Goal: Information Seeking & Learning: Learn about a topic

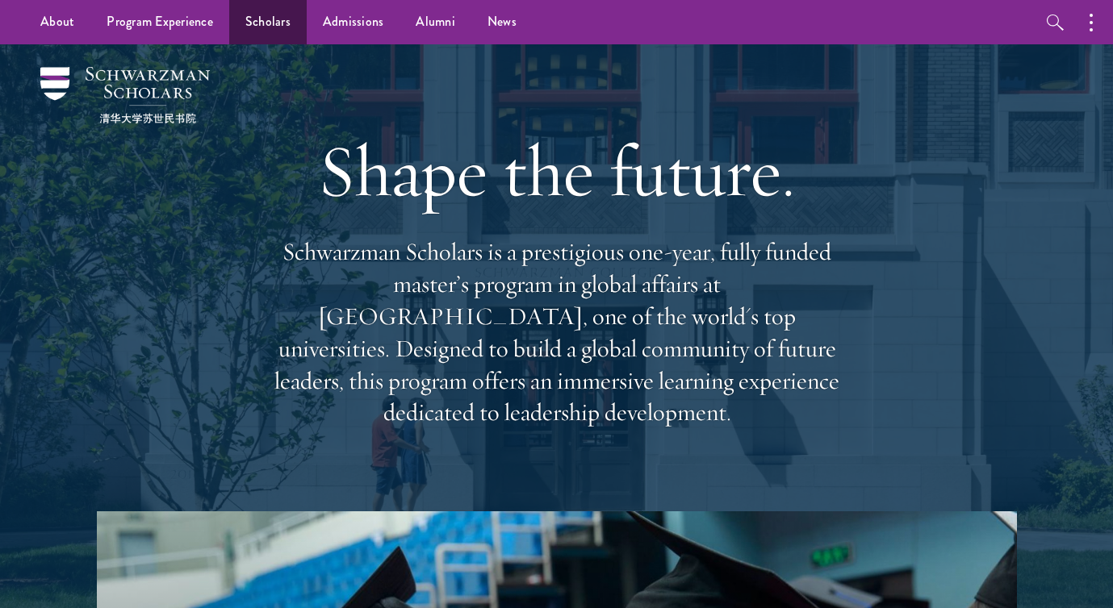
click at [278, 27] on link "Scholars" at bounding box center [267, 22] width 77 height 44
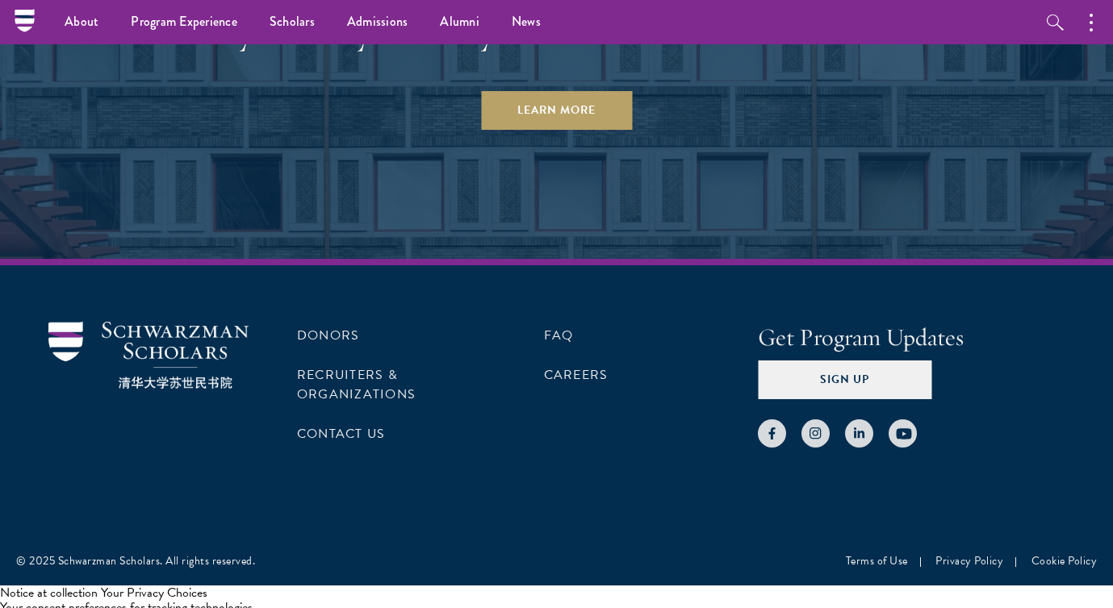
scroll to position [5001, 0]
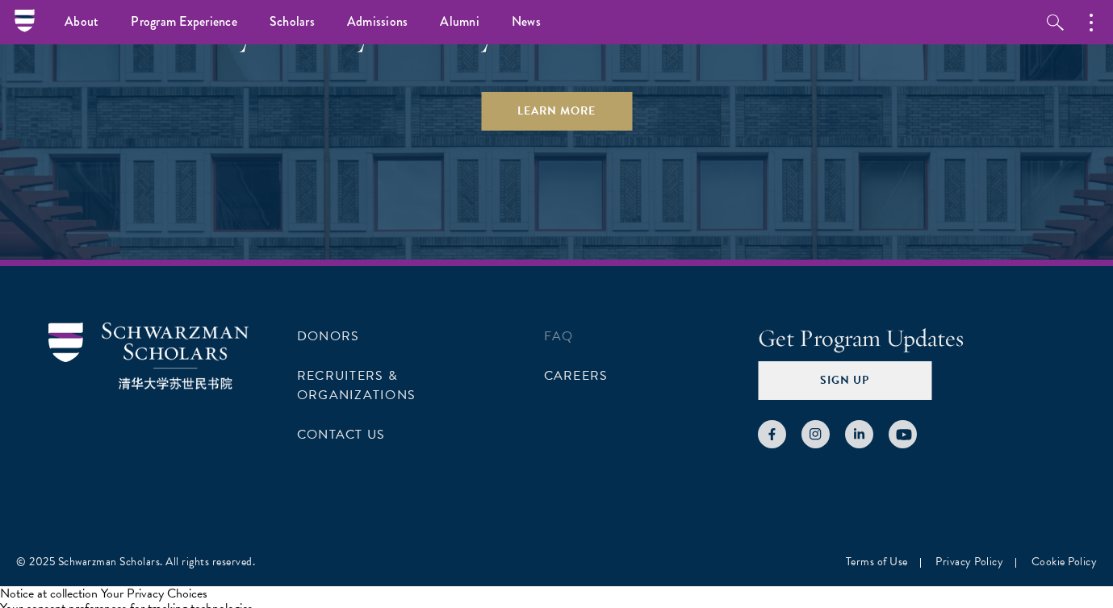
click at [560, 340] on li "FAQ" at bounding box center [627, 336] width 166 height 27
click at [557, 327] on link "FAQ" at bounding box center [559, 336] width 30 height 19
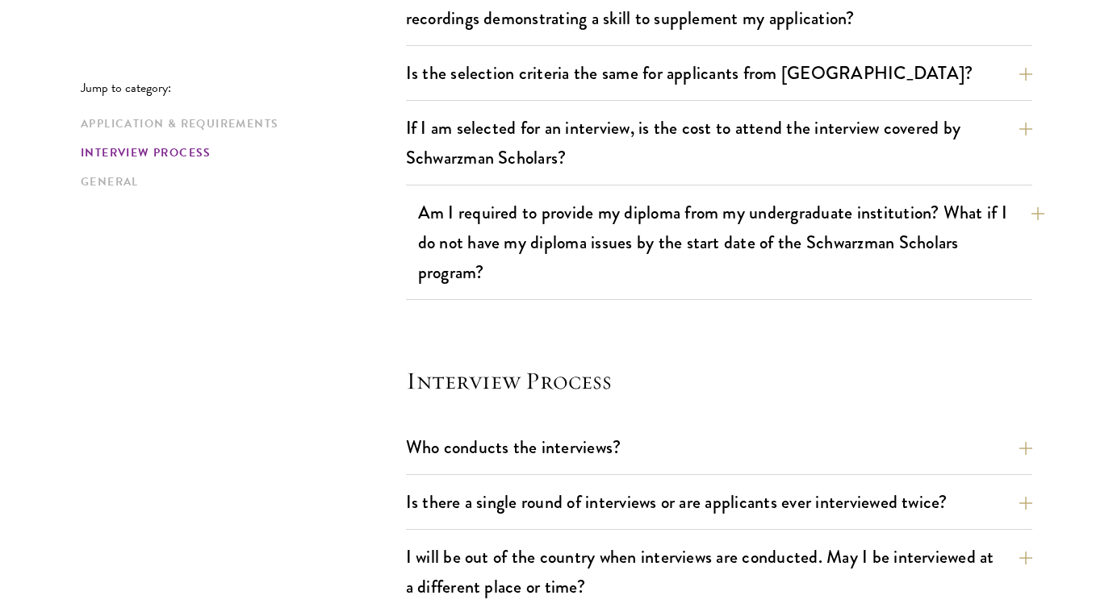
scroll to position [1591, 0]
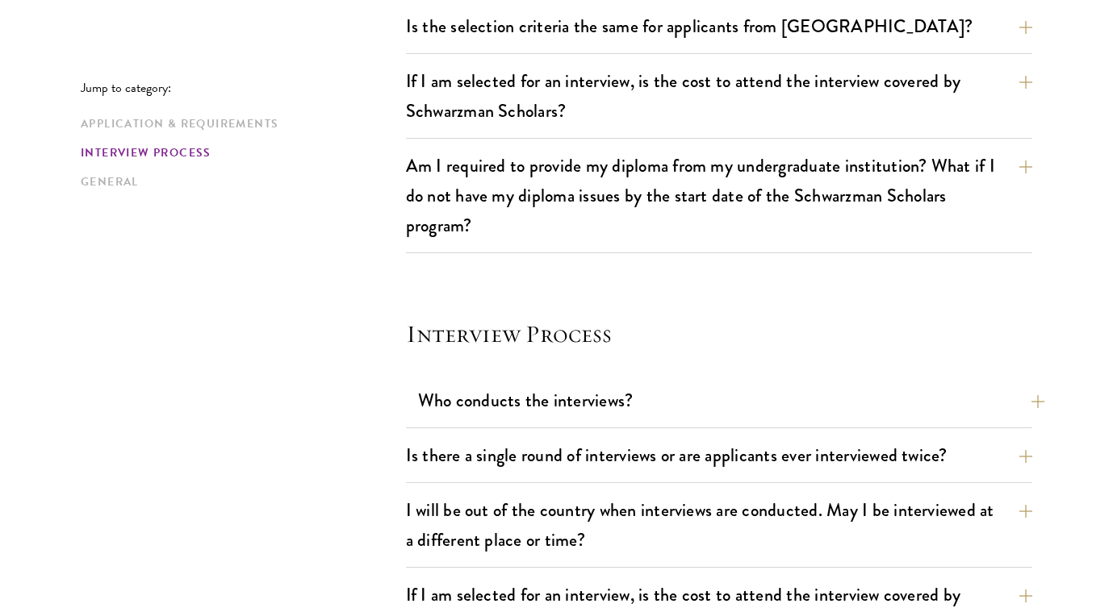
click at [557, 416] on button "Who conducts the interviews?" at bounding box center [731, 400] width 626 height 36
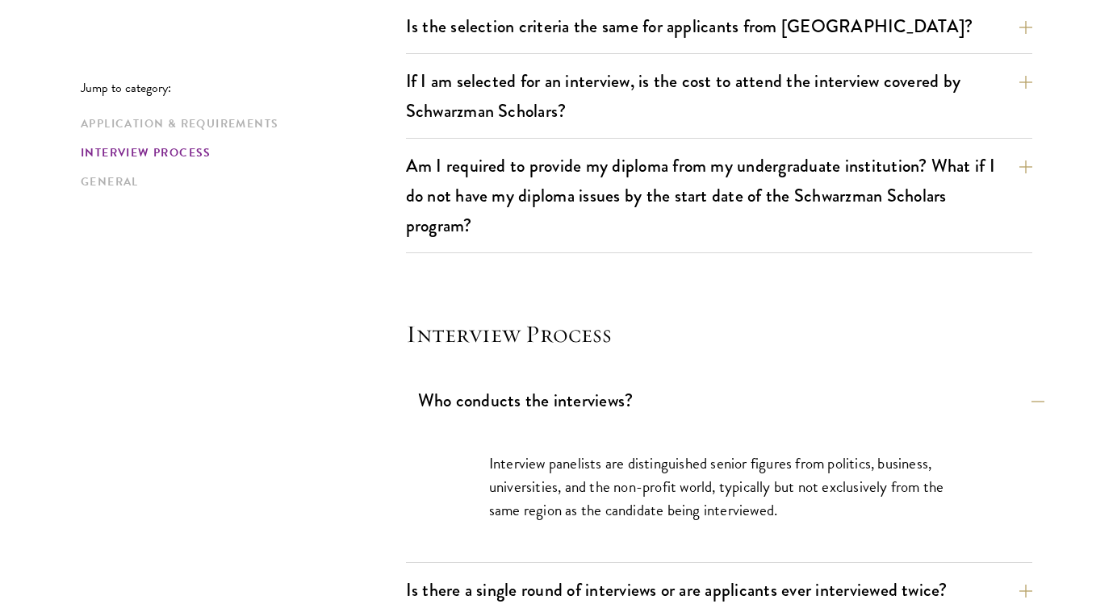
click at [557, 416] on button "Who conducts the interviews?" at bounding box center [731, 400] width 626 height 36
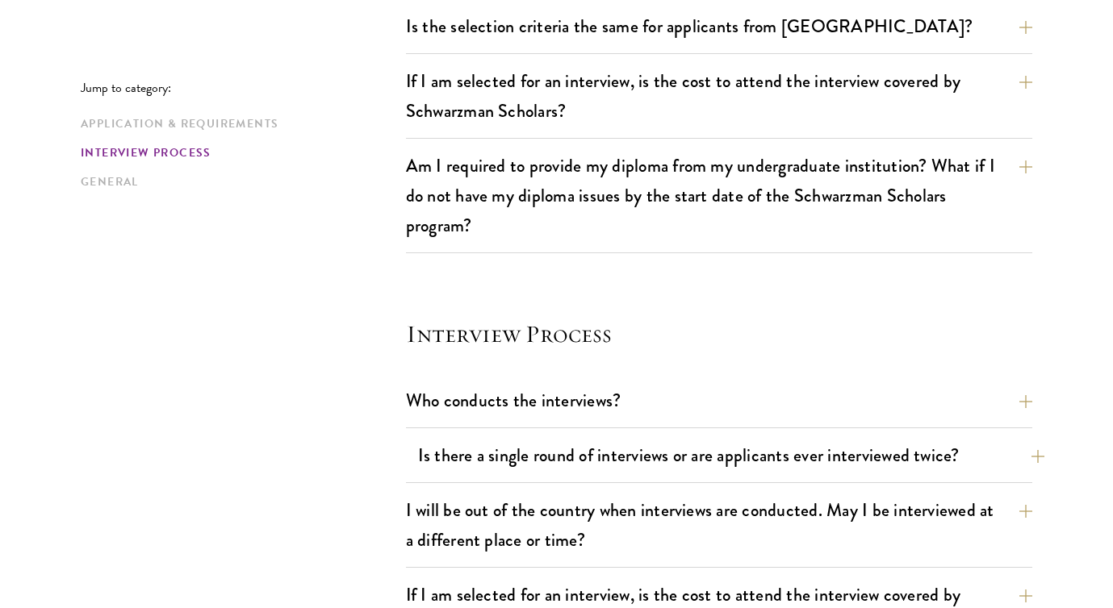
scroll to position [1611, 0]
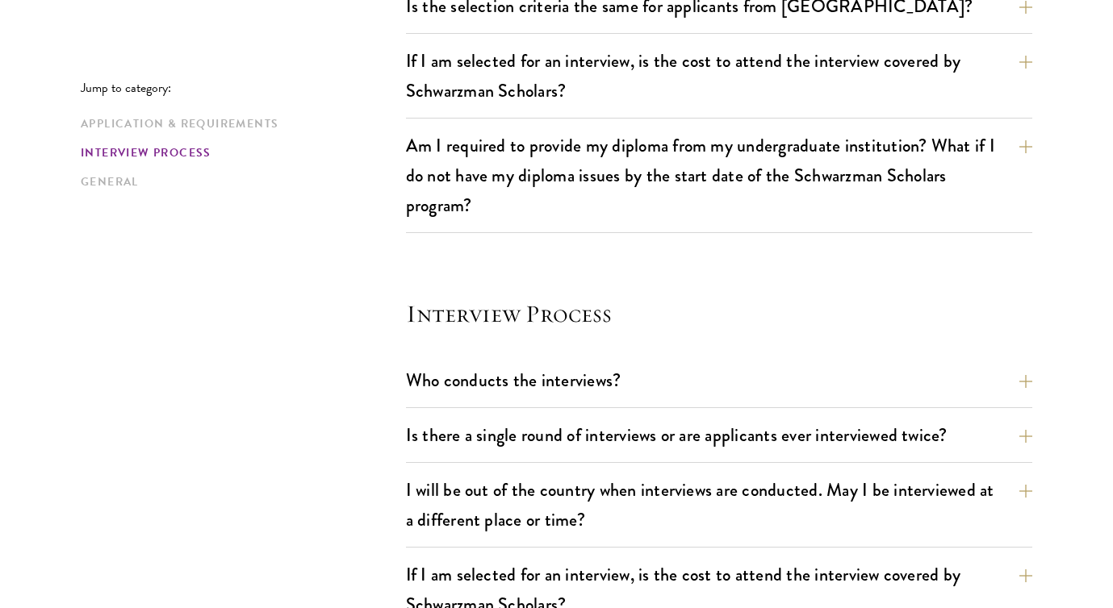
click at [556, 455] on div "Is there a single round of interviews or are applicants ever interviewed twice?…" at bounding box center [719, 440] width 626 height 46
click at [557, 449] on button "Is there a single round of interviews or are applicants ever interviewed twice?" at bounding box center [731, 435] width 626 height 36
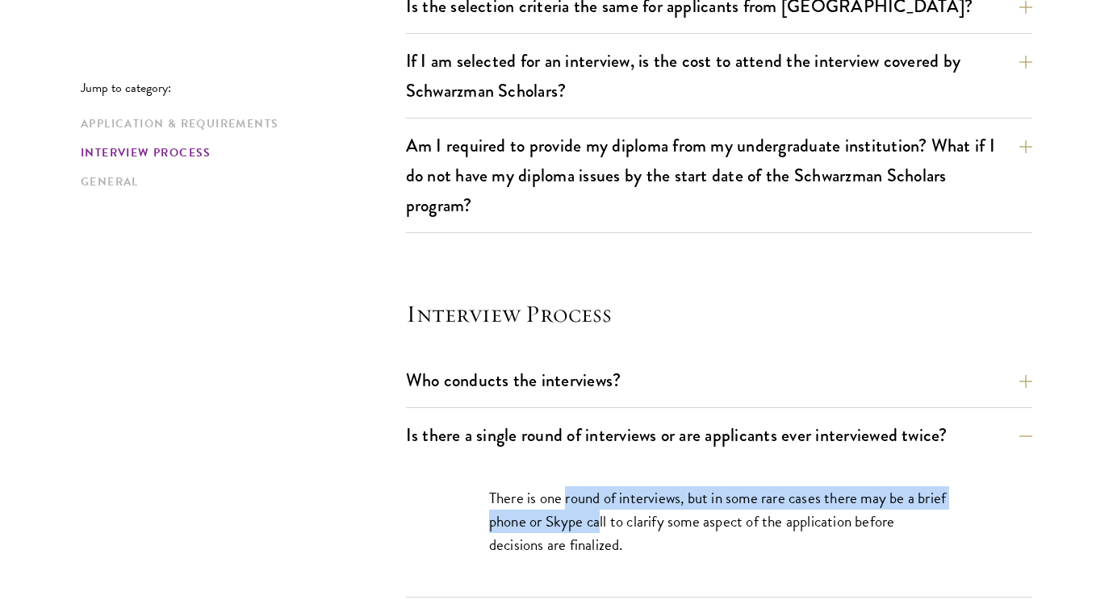
drag, startPoint x: 565, startPoint y: 508, endPoint x: 631, endPoint y: 514, distance: 66.4
click at [631, 514] on p "There is one round of interviews, but in some rare cases there may be a brief p…" at bounding box center [719, 521] width 460 height 70
click at [639, 441] on button "Is there a single round of interviews or are applicants ever interviewed twice?" at bounding box center [731, 435] width 626 height 36
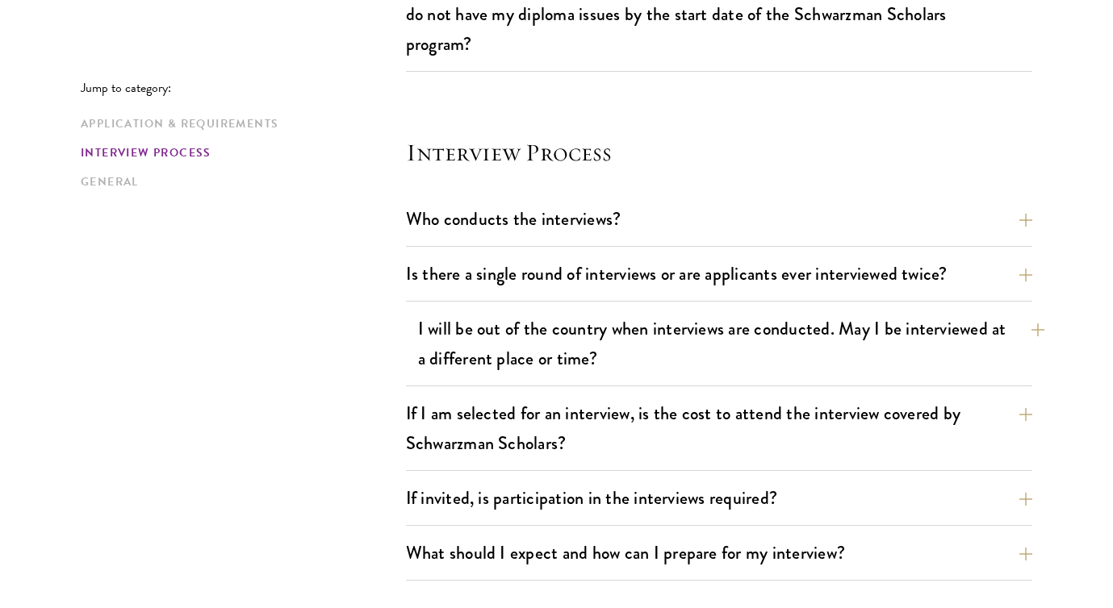
scroll to position [1781, 0]
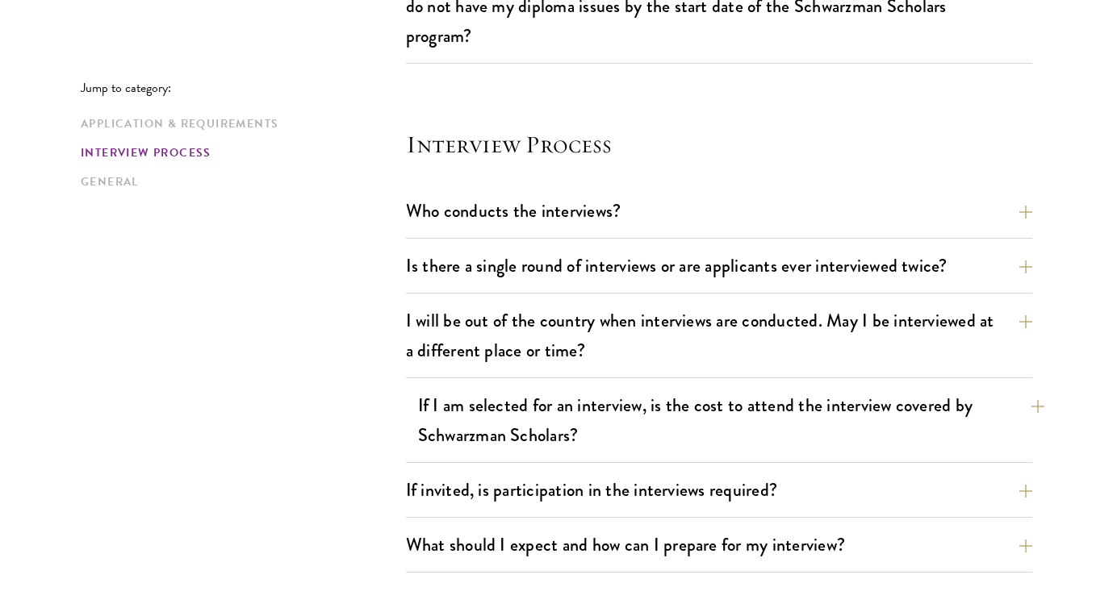
click at [635, 420] on button "If I am selected for an interview, is the cost to attend the interview covered …" at bounding box center [731, 420] width 626 height 66
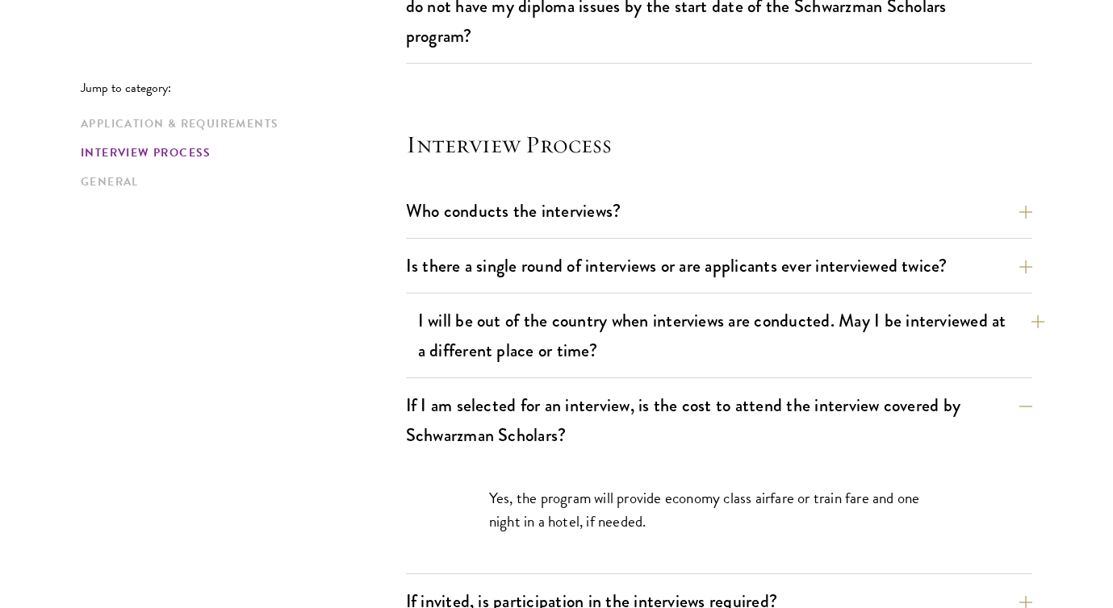
click at [636, 353] on button "I will be out of the country when interviews are conducted. May I be interviewe…" at bounding box center [731, 336] width 626 height 66
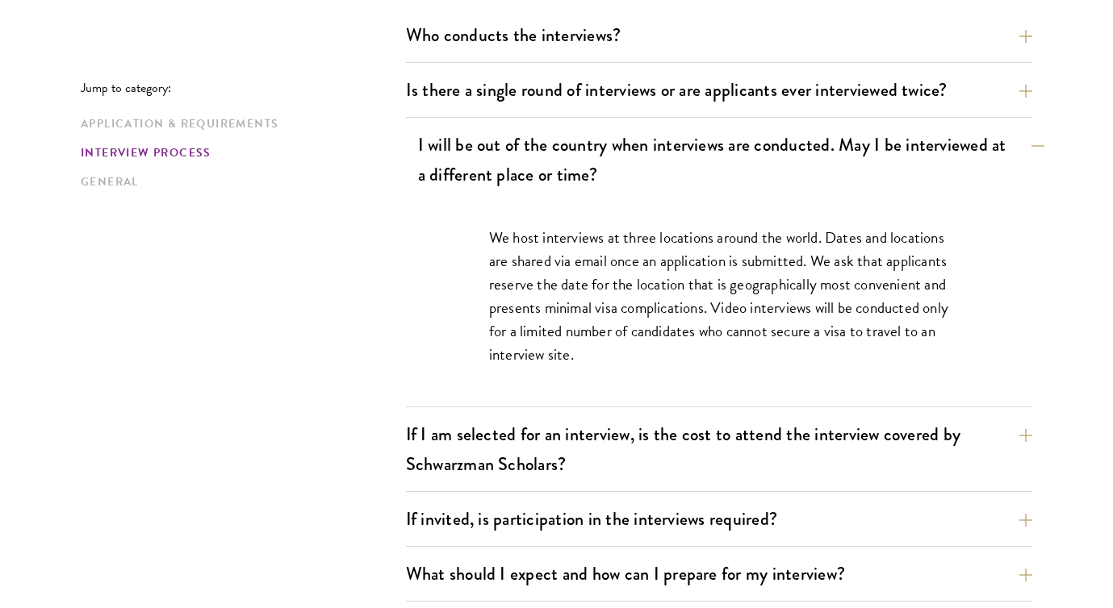
scroll to position [2055, 0]
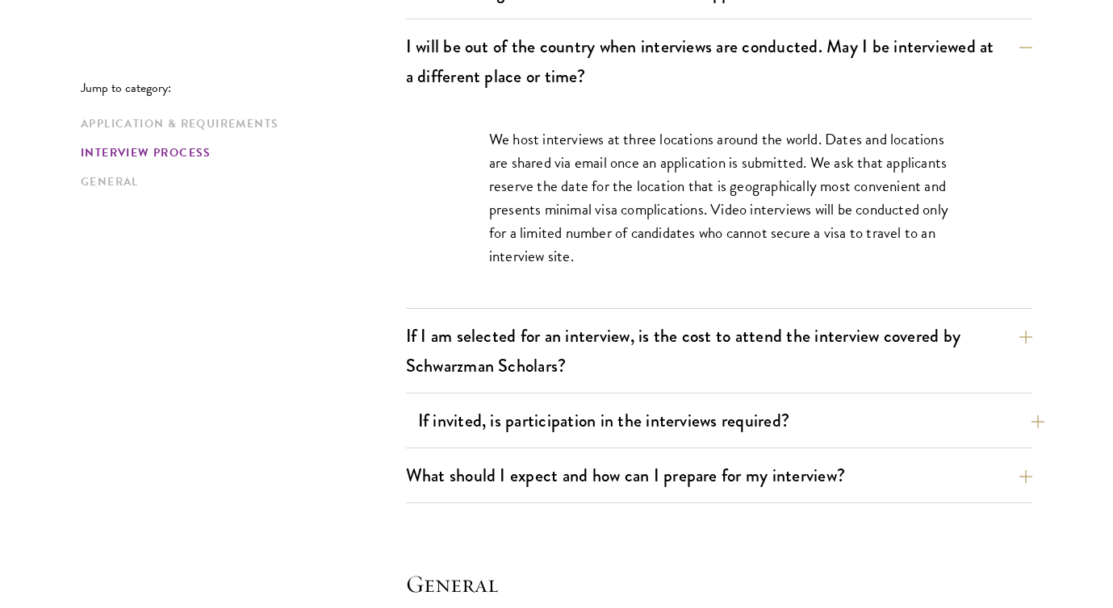
click at [631, 432] on button "If invited, is participation in the interviews required?" at bounding box center [731, 421] width 626 height 36
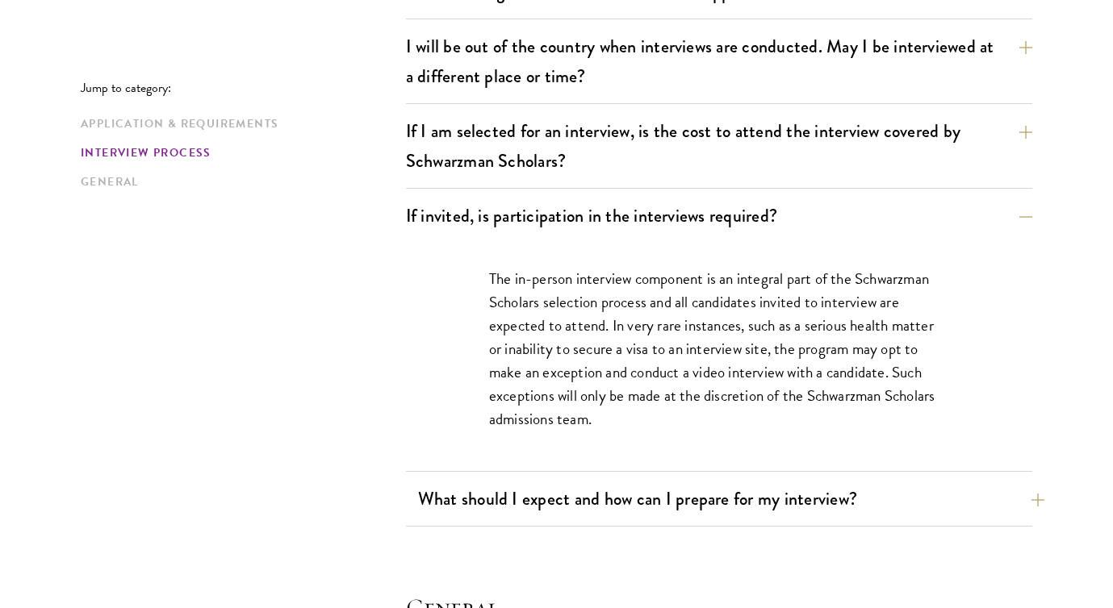
click at [633, 492] on button "What should I expect and how can I prepare for my interview?" at bounding box center [731, 499] width 626 height 36
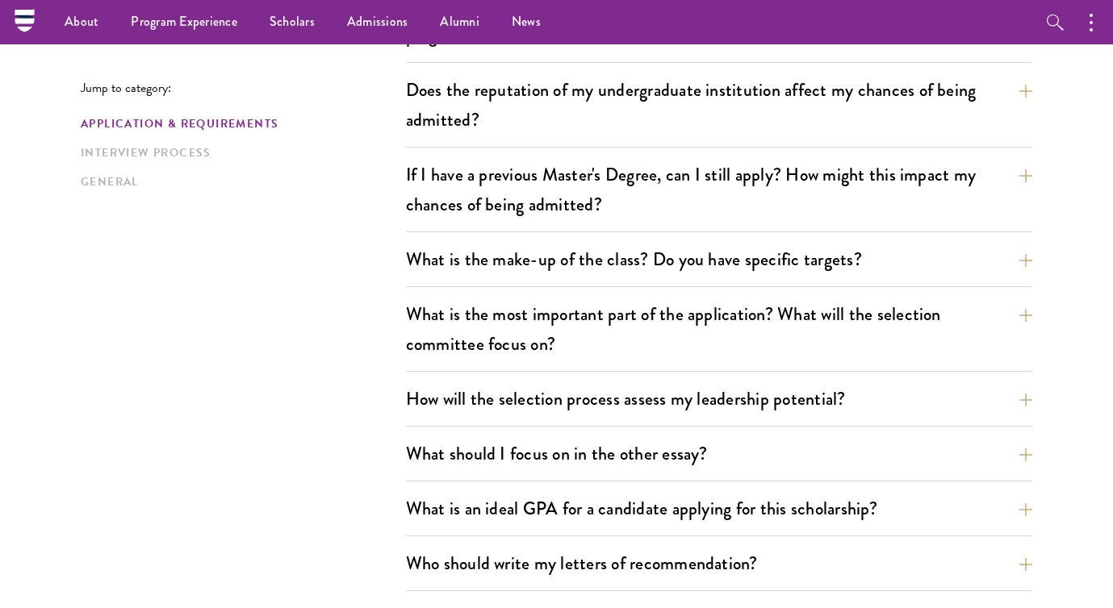
scroll to position [645, 0]
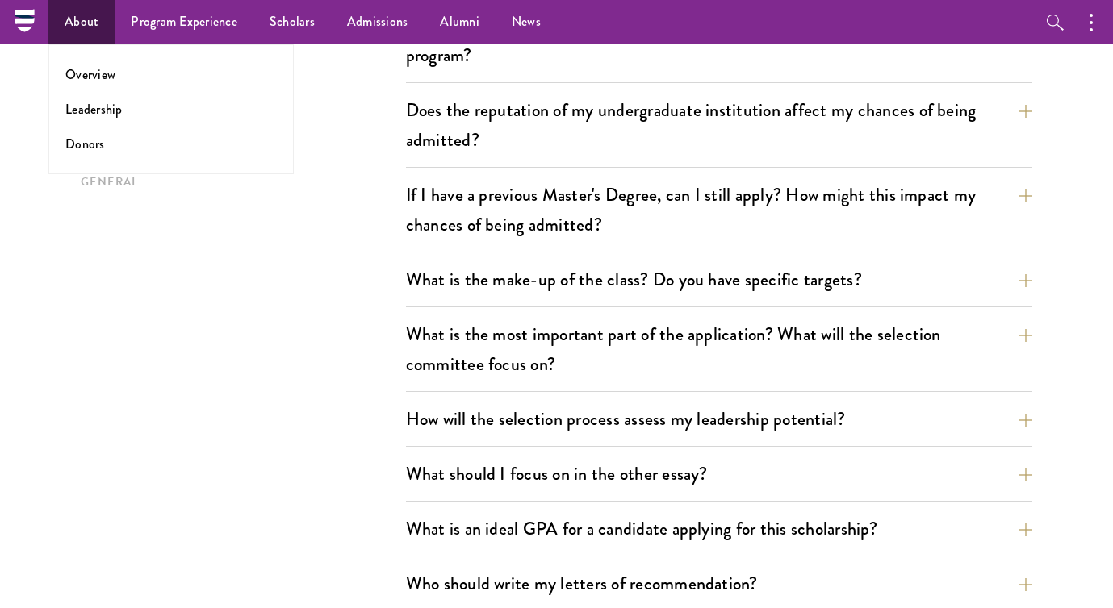
click at [95, 24] on link "About" at bounding box center [81, 22] width 66 height 44
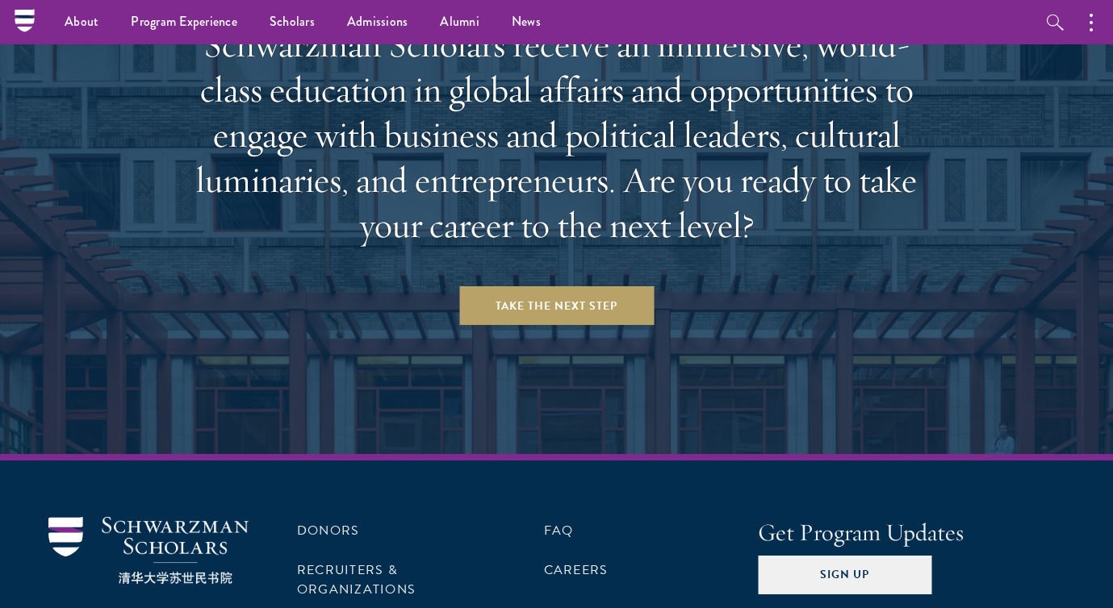
scroll to position [6672, 0]
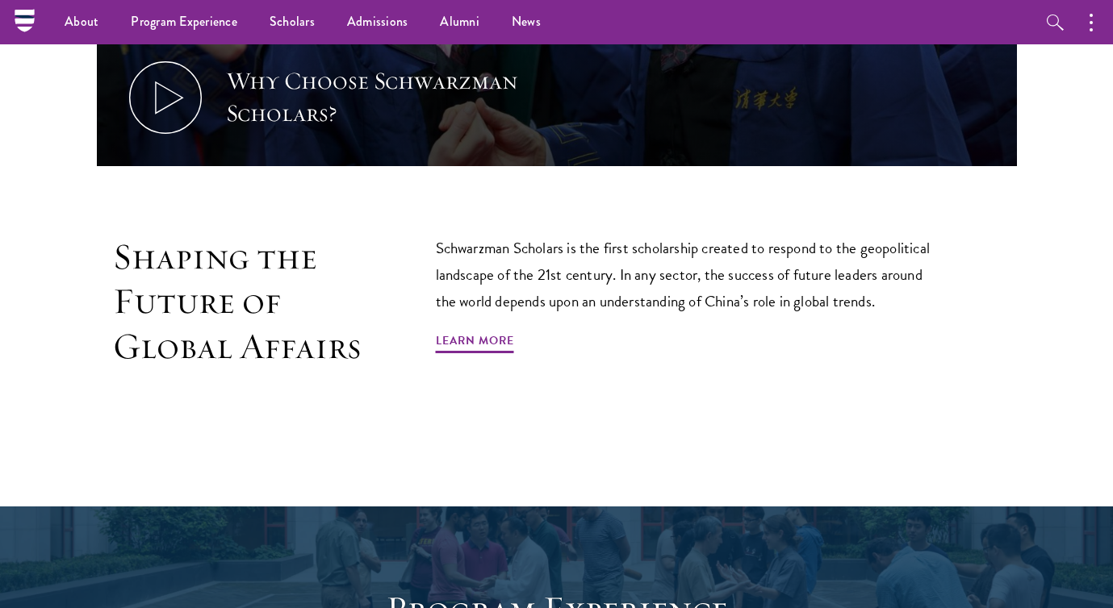
scroll to position [783, 0]
